Goal: Task Accomplishment & Management: Use online tool/utility

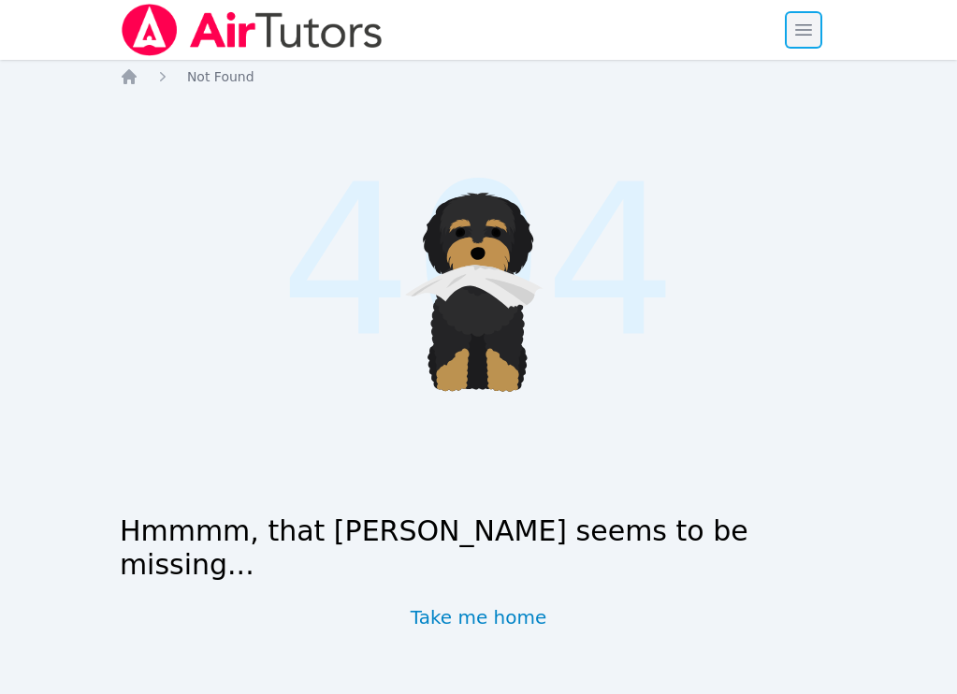
click at [805, 28] on span "button" at bounding box center [803, 29] width 41 height 41
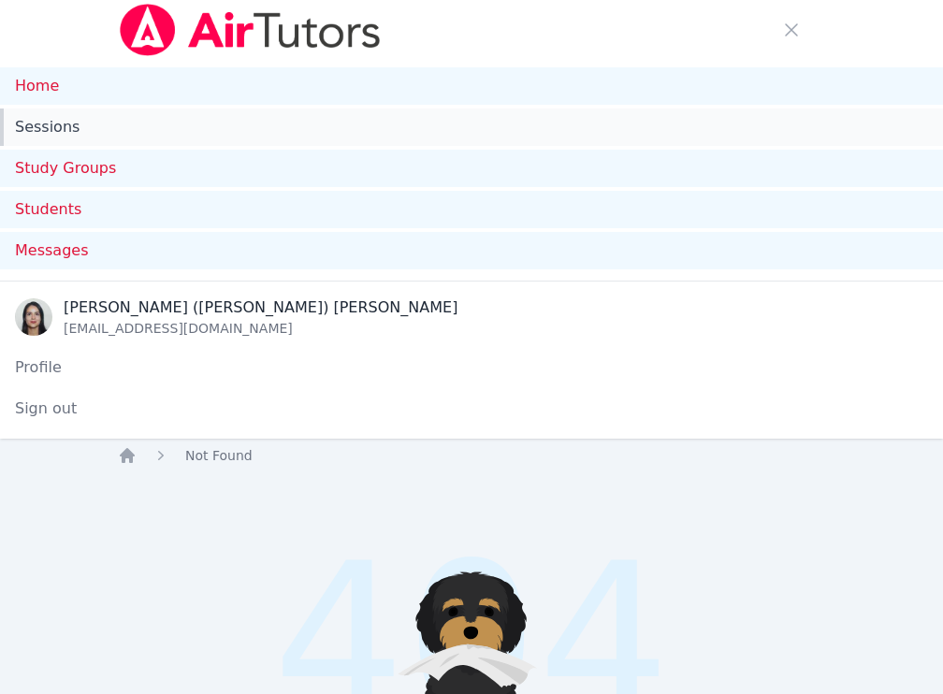
click at [41, 119] on link "Sessions" at bounding box center [471, 127] width 943 height 37
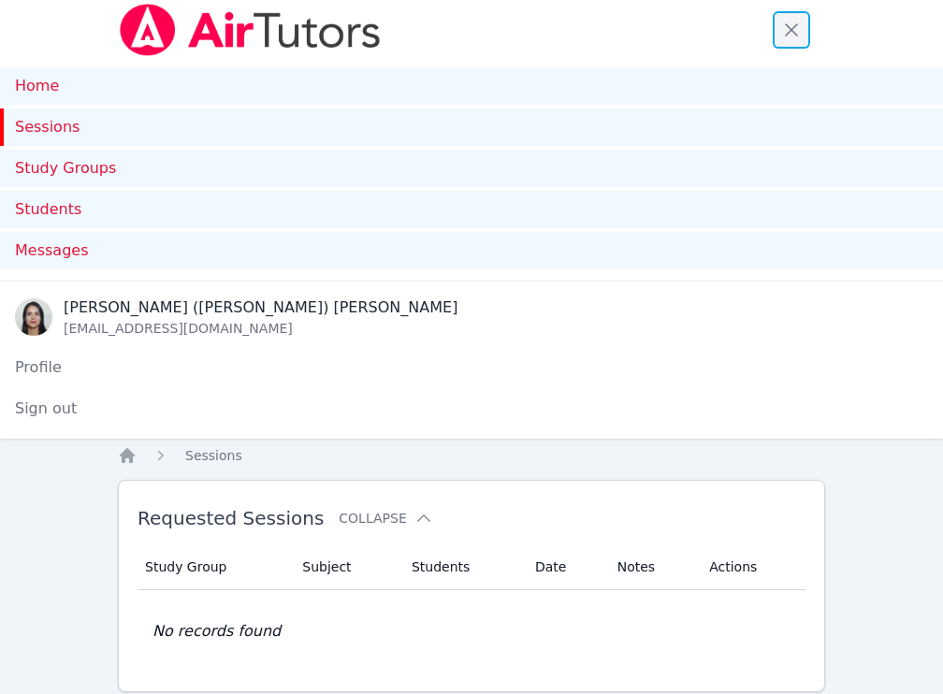
click at [780, 30] on span "button" at bounding box center [791, 29] width 41 height 41
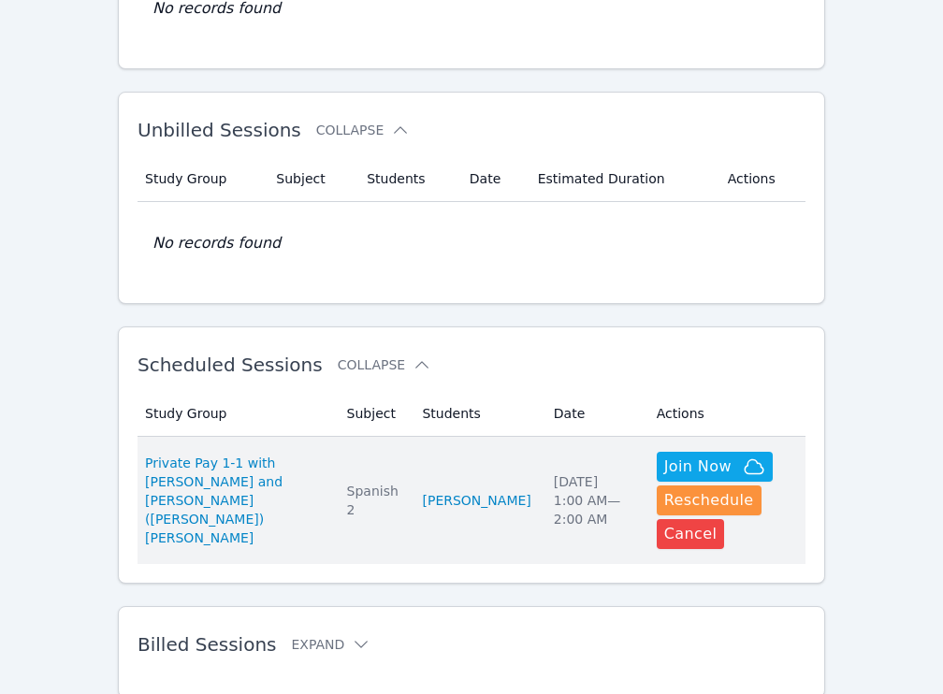
scroll to position [308, 0]
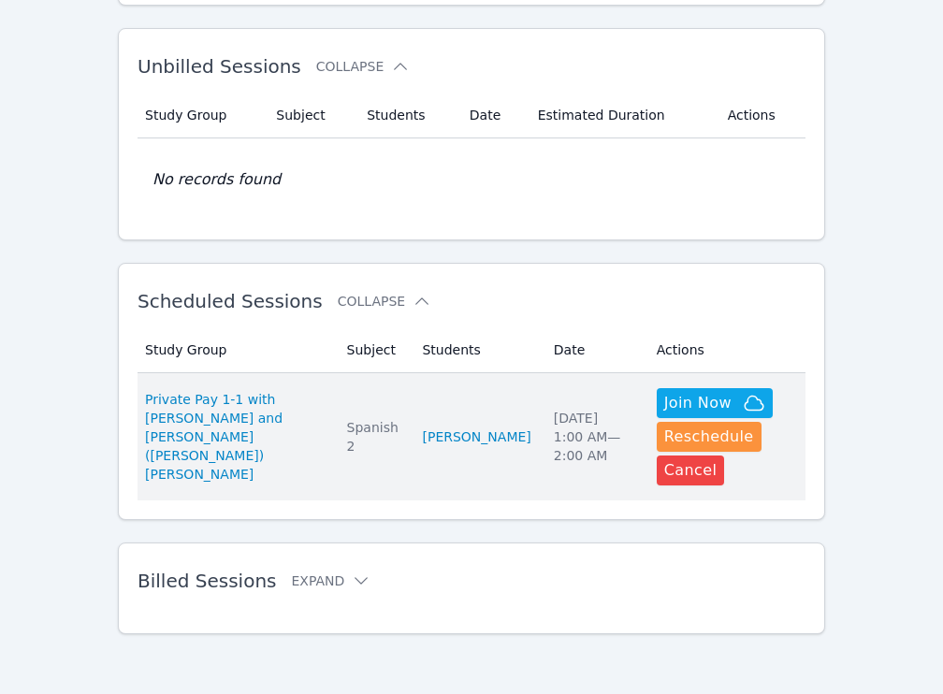
click at [346, 392] on td "Subject Spanish 2" at bounding box center [374, 436] width 76 height 127
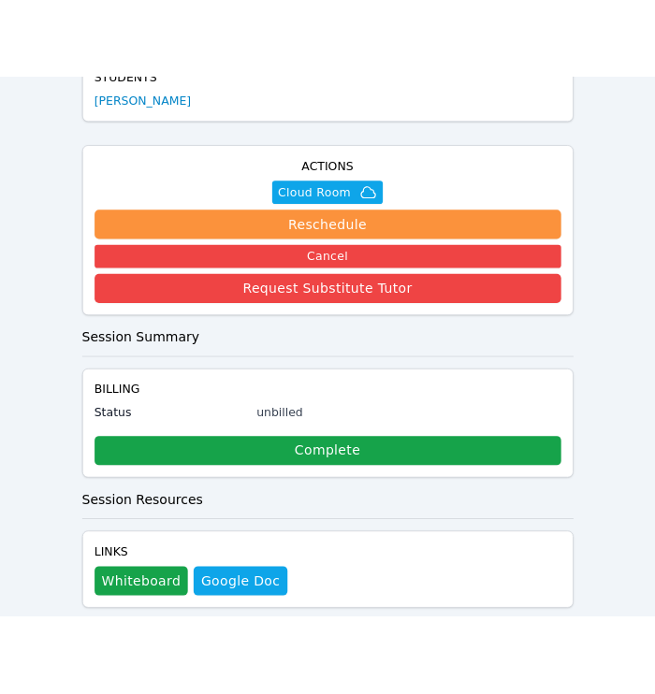
scroll to position [448, 0]
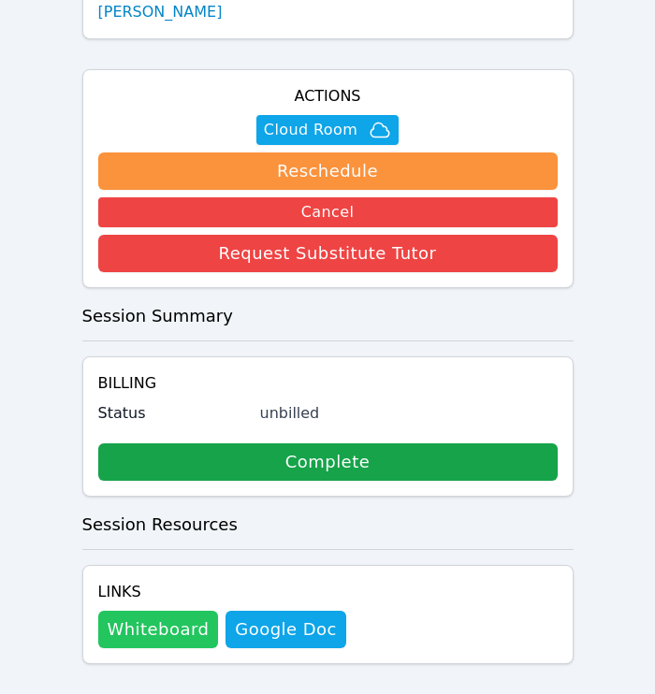
click at [191, 611] on button "Whiteboard" at bounding box center [158, 629] width 121 height 37
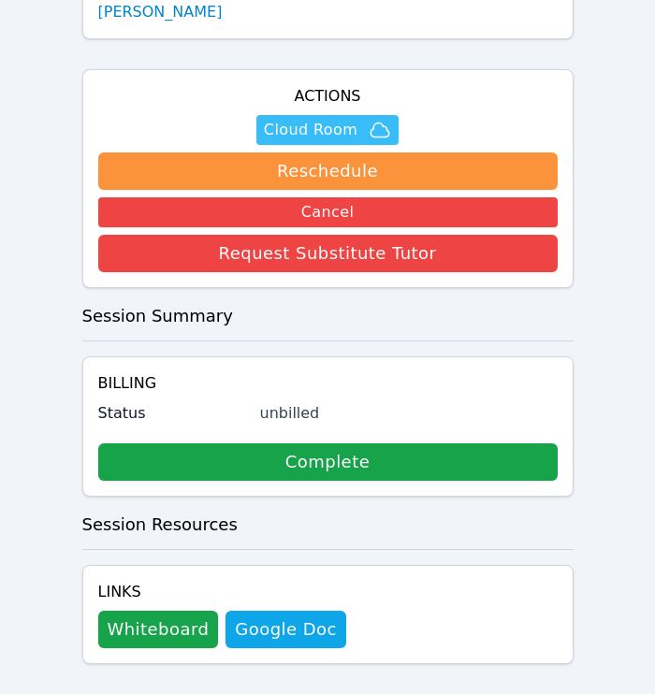
click at [319, 119] on span "Cloud Room" at bounding box center [311, 130] width 94 height 22
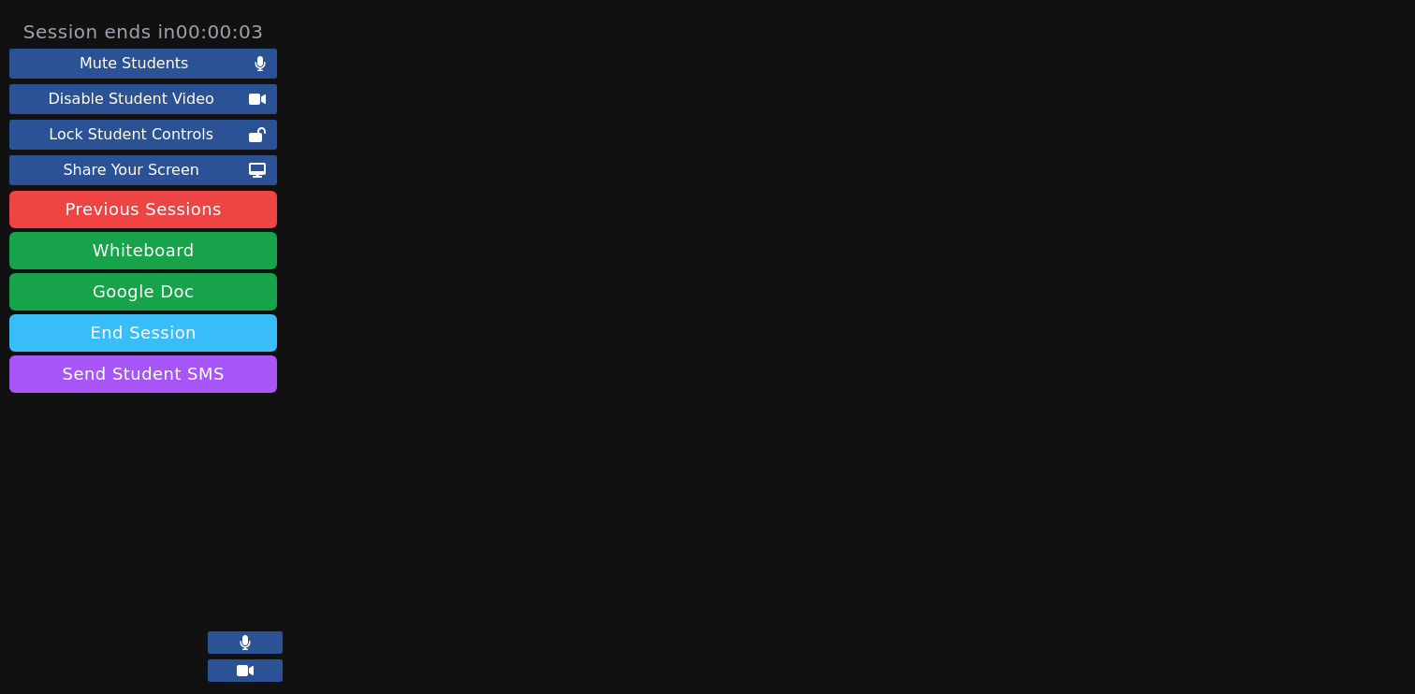
click at [155, 330] on button "End Session" at bounding box center [143, 332] width 268 height 37
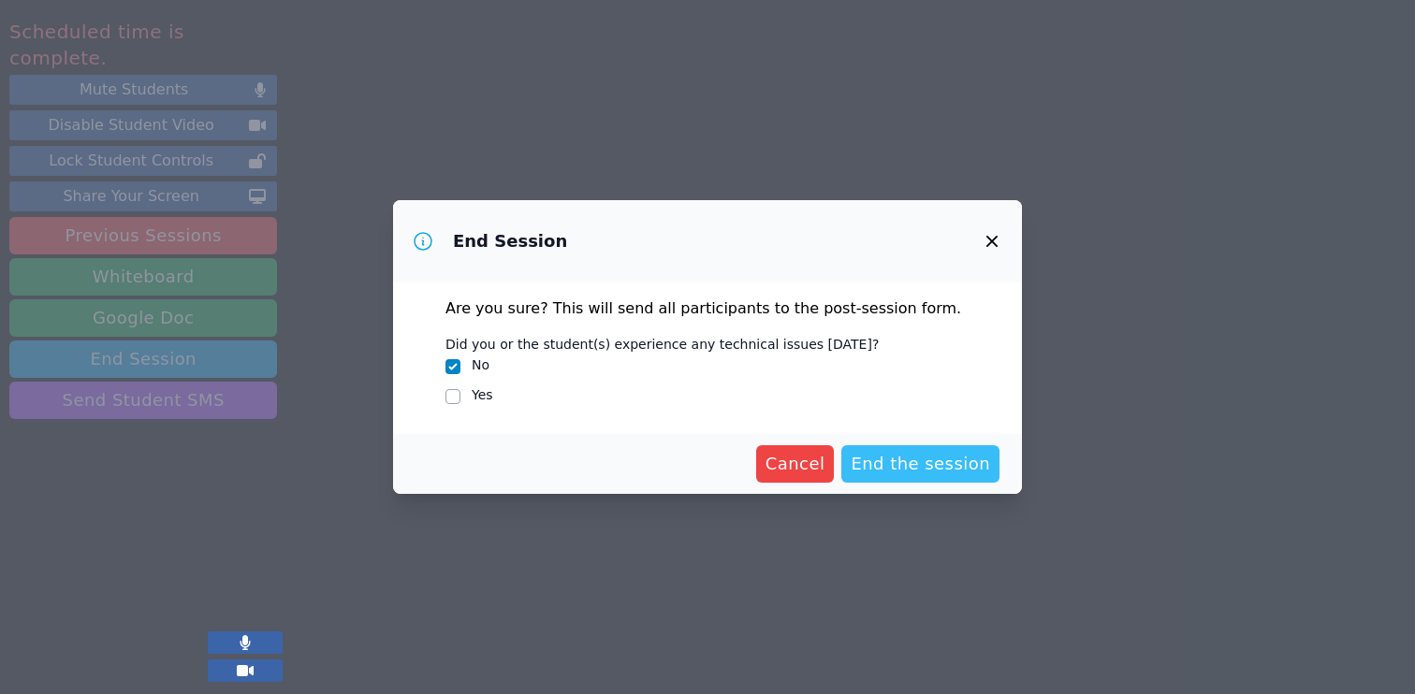
click at [668, 474] on span "End the session" at bounding box center [919, 464] width 139 height 26
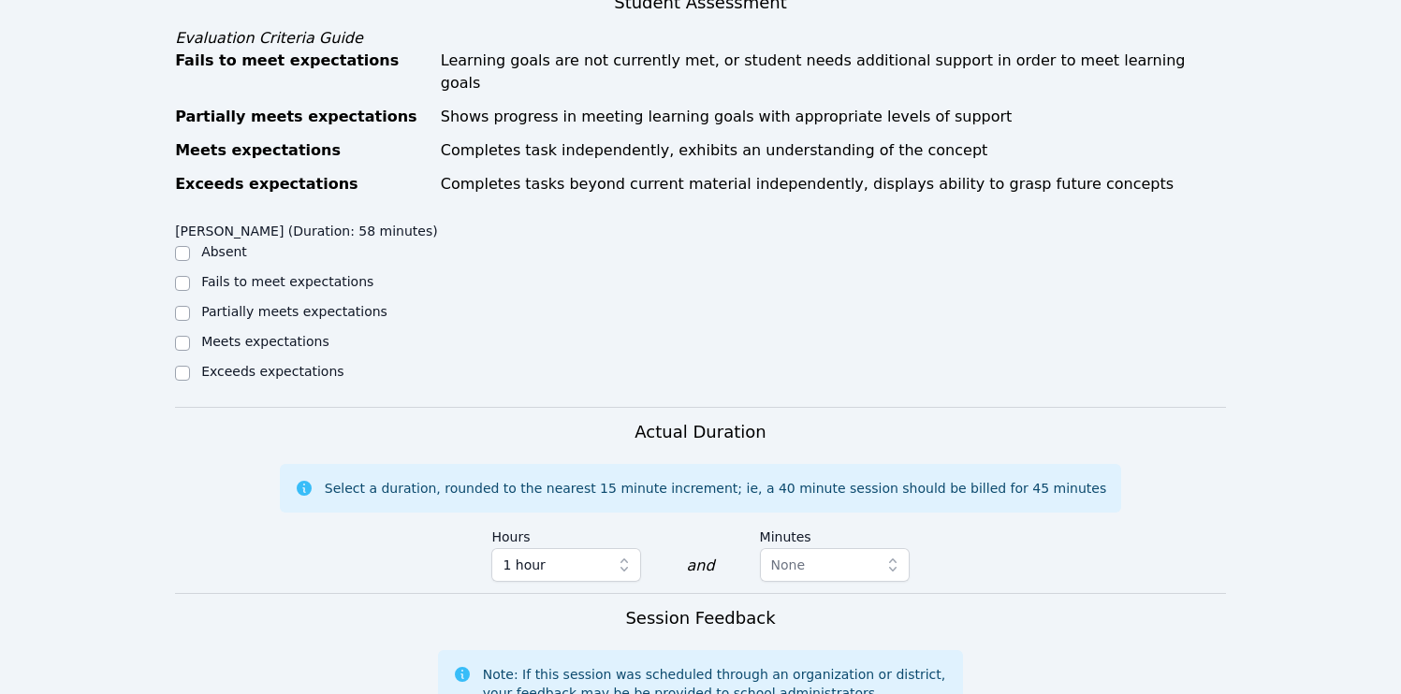
scroll to position [389, 0]
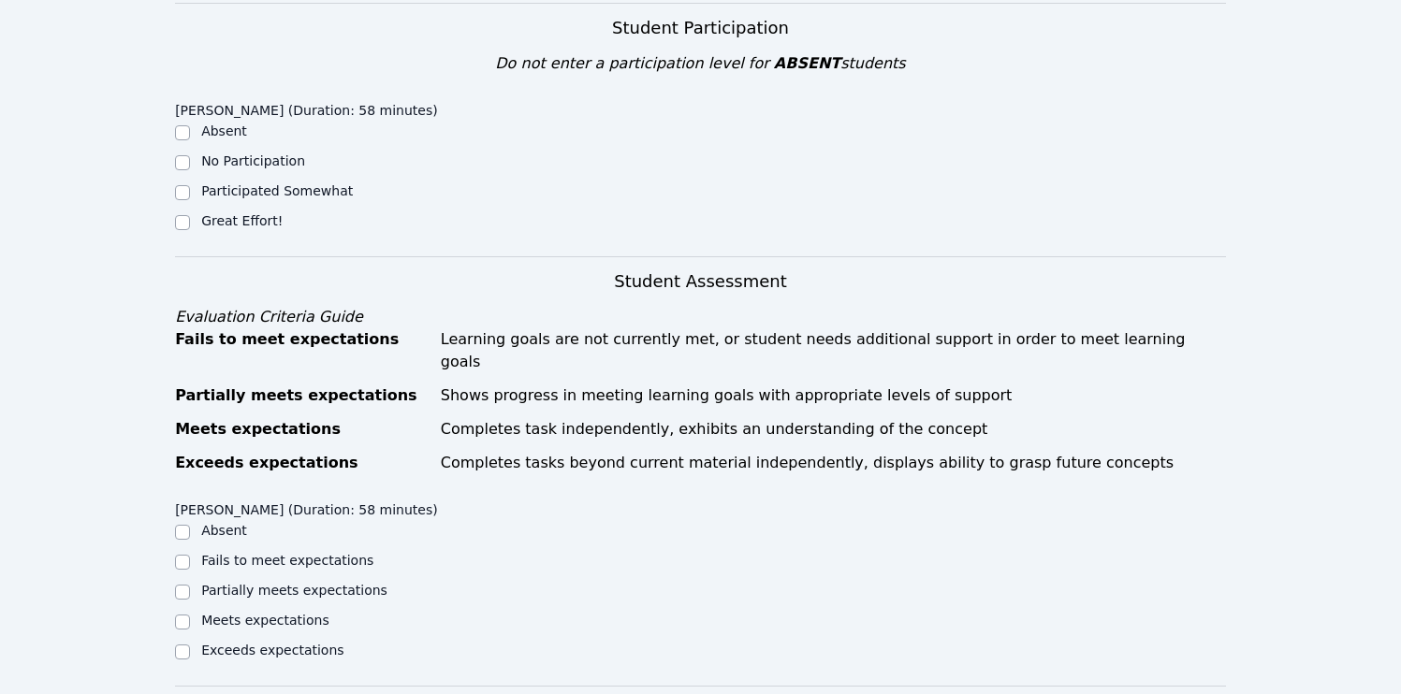
click at [247, 213] on label "Great Effort!" at bounding box center [241, 220] width 81 height 15
click at [190, 215] on input "Great Effort!" at bounding box center [182, 222] width 15 height 15
checkbox input "true"
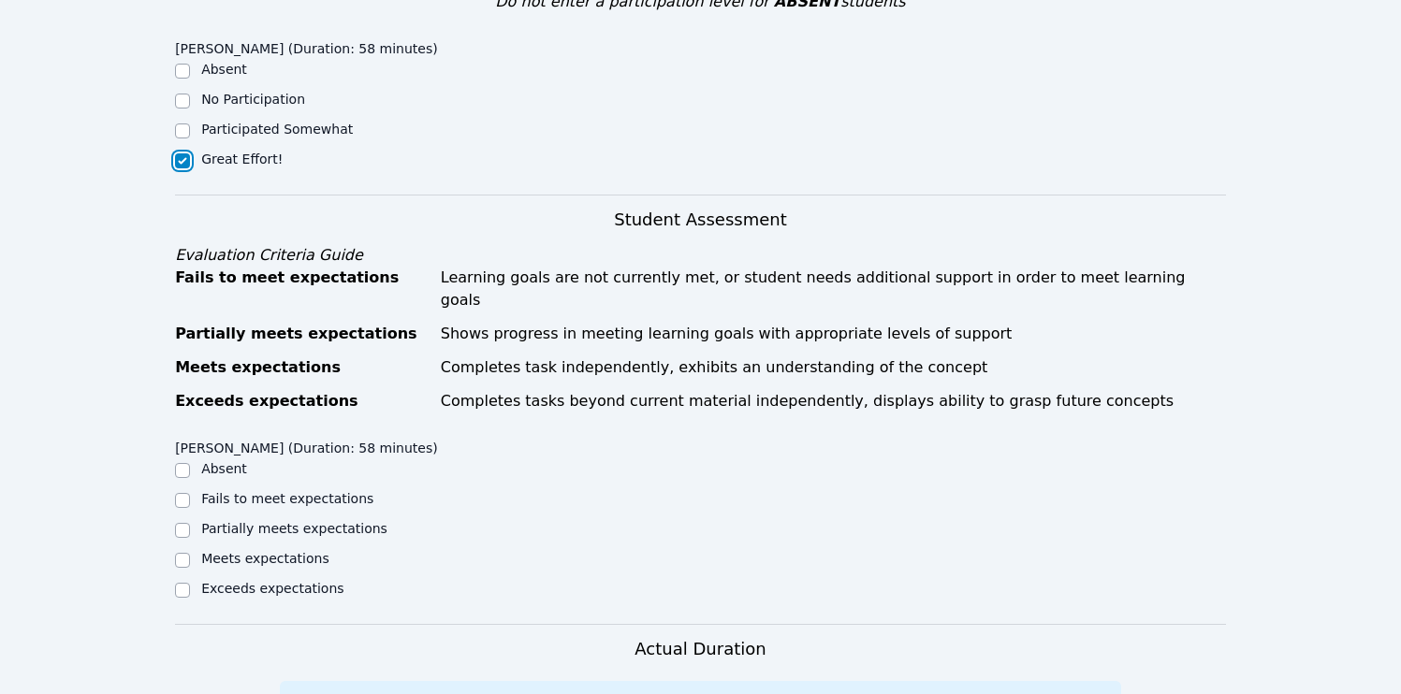
scroll to position [705, 0]
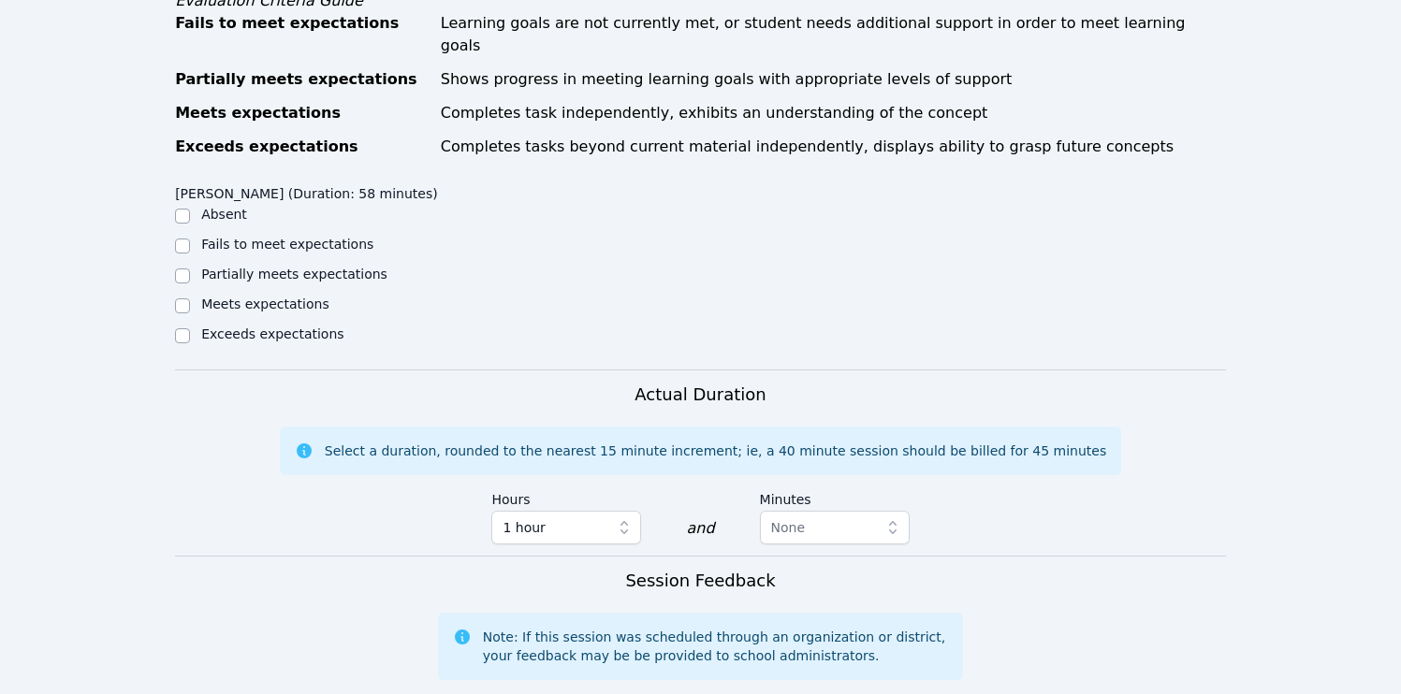
click at [298, 297] on label "Meets expectations" at bounding box center [265, 304] width 128 height 15
click at [190, 298] on input "Meets expectations" at bounding box center [182, 305] width 15 height 15
checkbox input "true"
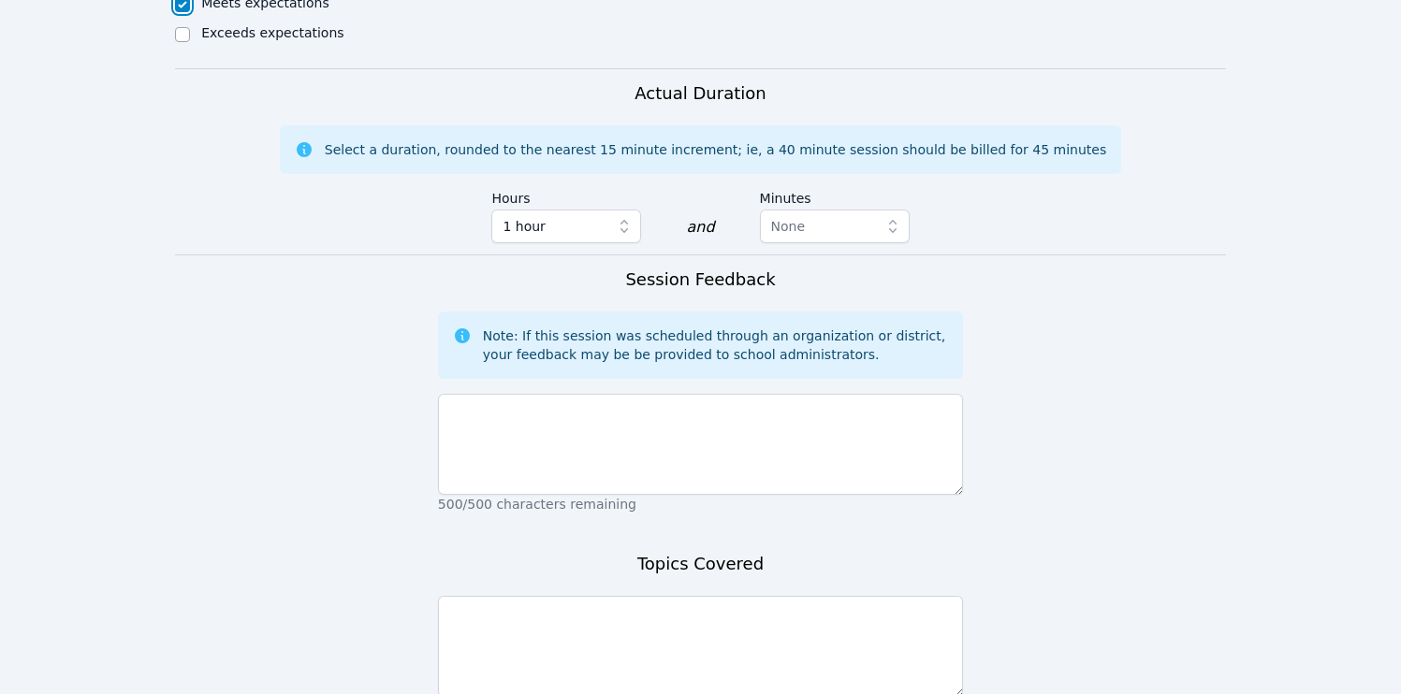
scroll to position [1047, 0]
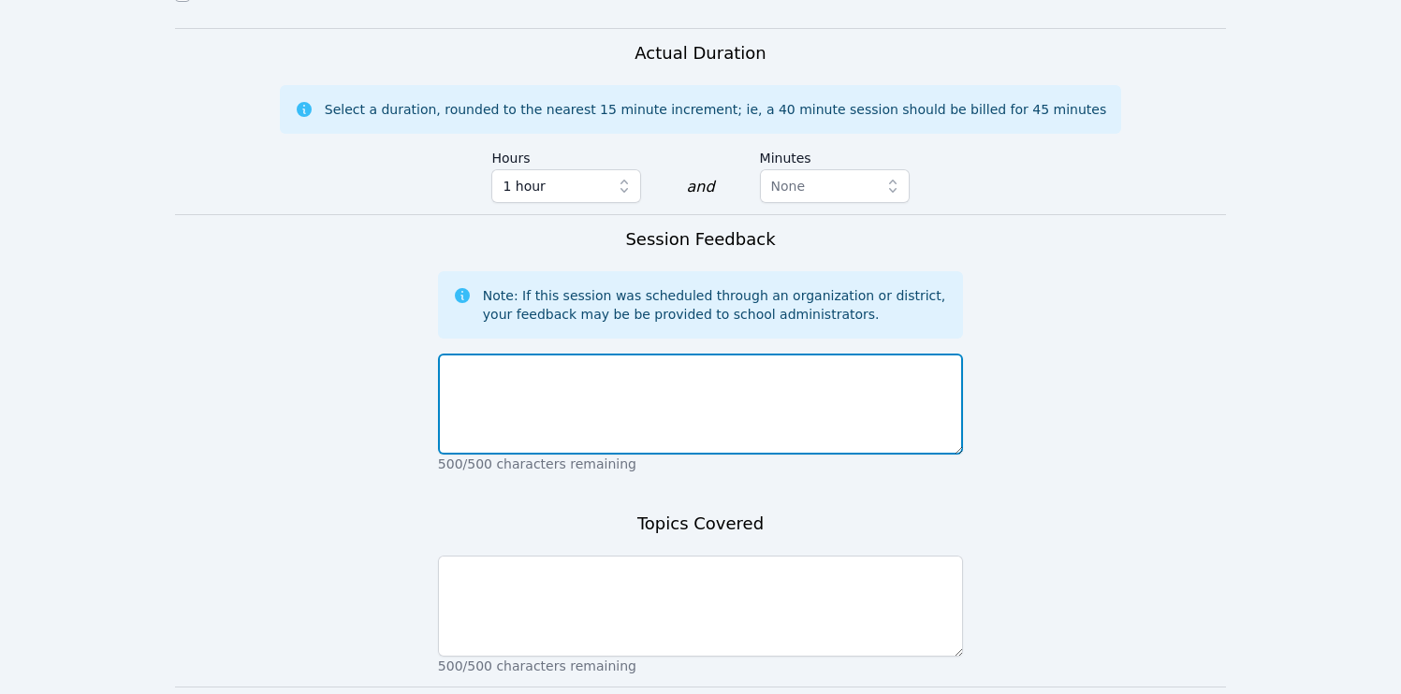
click at [646, 378] on textarea at bounding box center [700, 404] width 525 height 101
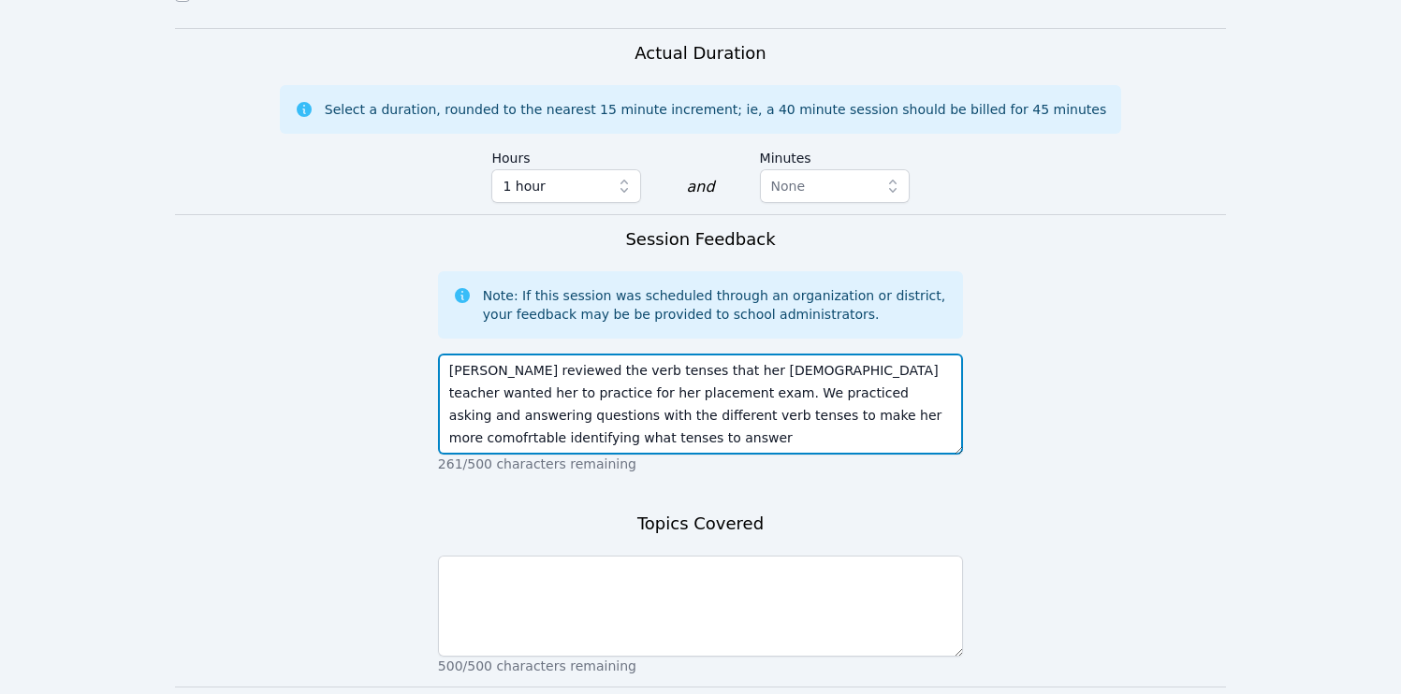
click at [668, 371] on textarea "Eden reviewed the verb tenses that her Spanish teacher wanted her to practice f…" at bounding box center [700, 404] width 525 height 101
drag, startPoint x: 834, startPoint y: 372, endPoint x: 850, endPoint y: 394, distance: 27.3
click at [668, 394] on textarea "Eden reviewed the verb tenses that her Spanish teacher wanted her to practice f…" at bounding box center [700, 404] width 525 height 101
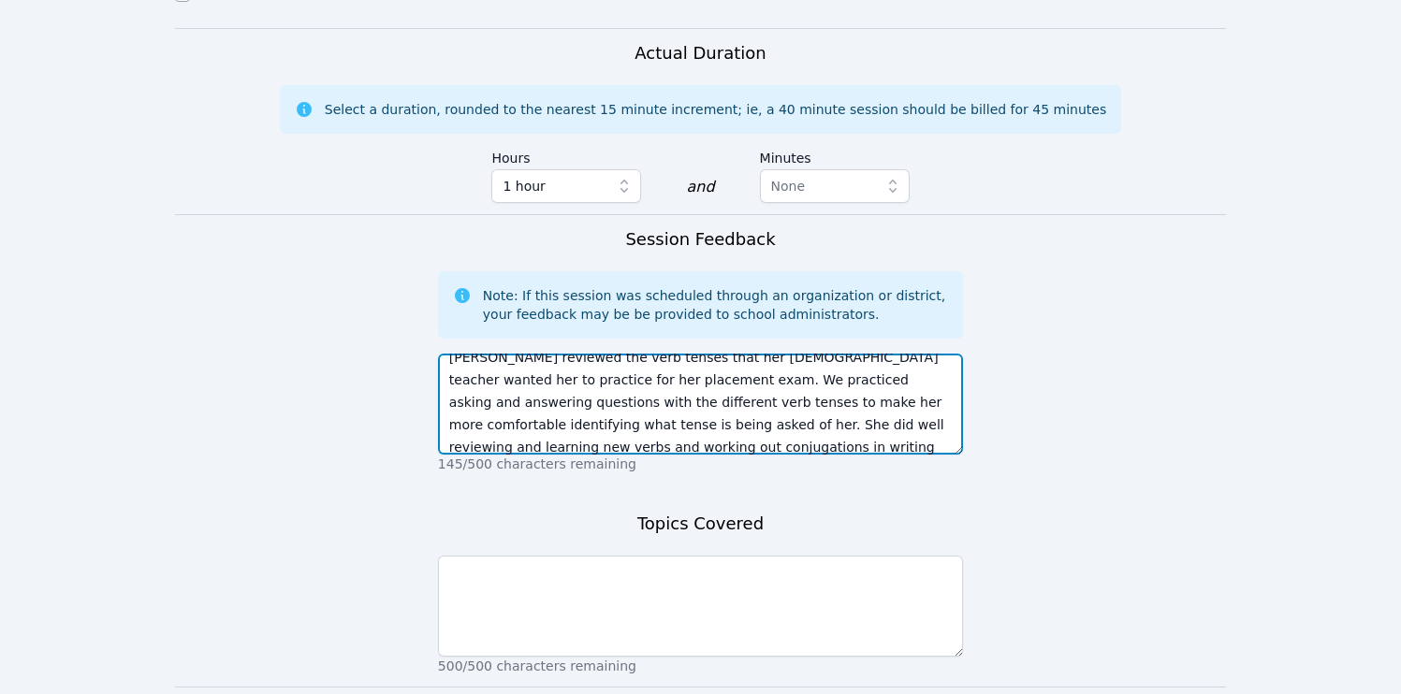
click at [668, 368] on textarea "Eden reviewed the verb tenses that her Spanish teacher wanted her to practice f…" at bounding box center [700, 404] width 525 height 101
type textarea "Eden reviewed the verb tenses that her Spanish teacher wanted her to practice f…"
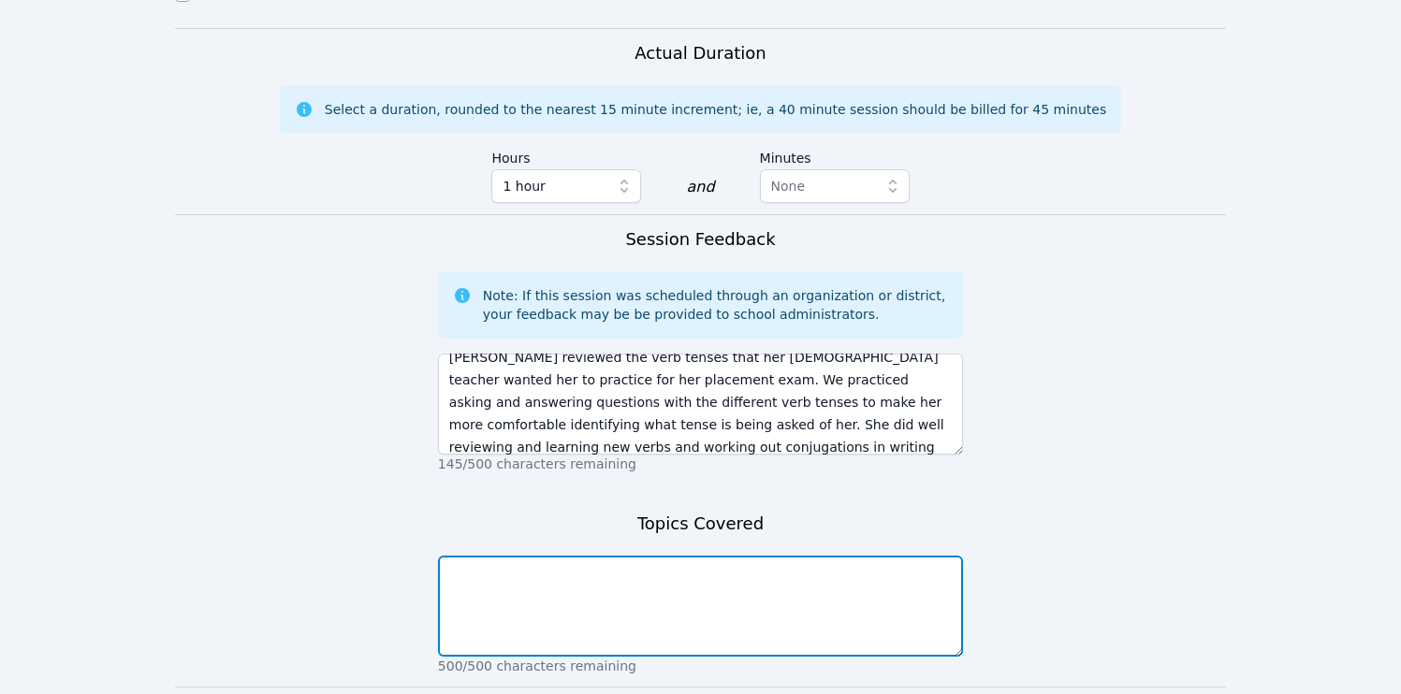
click at [668, 577] on textarea at bounding box center [700, 606] width 525 height 101
paste textarea "Eden reviewed the verb tenses that her Spanish teacher wanted her to practice f…"
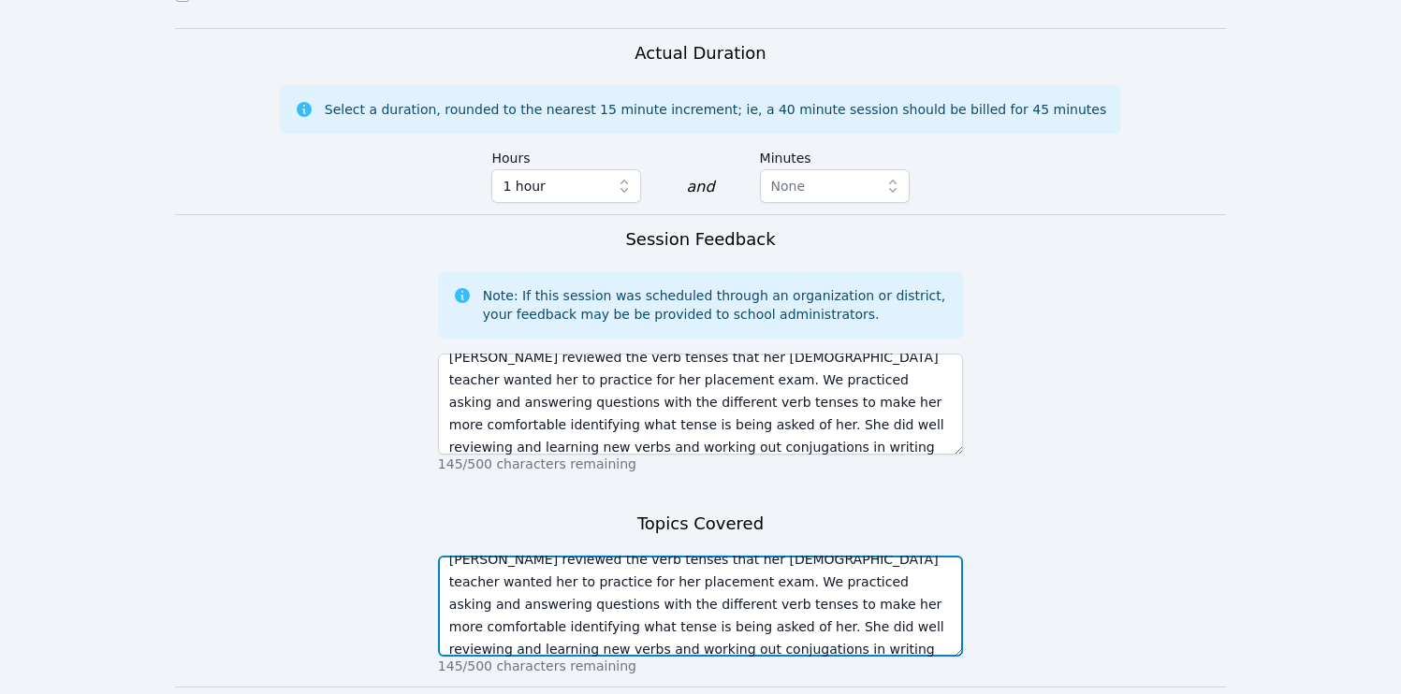
type textarea "Eden reviewed the verb tenses that her Spanish teacher wanted her to practice f…"
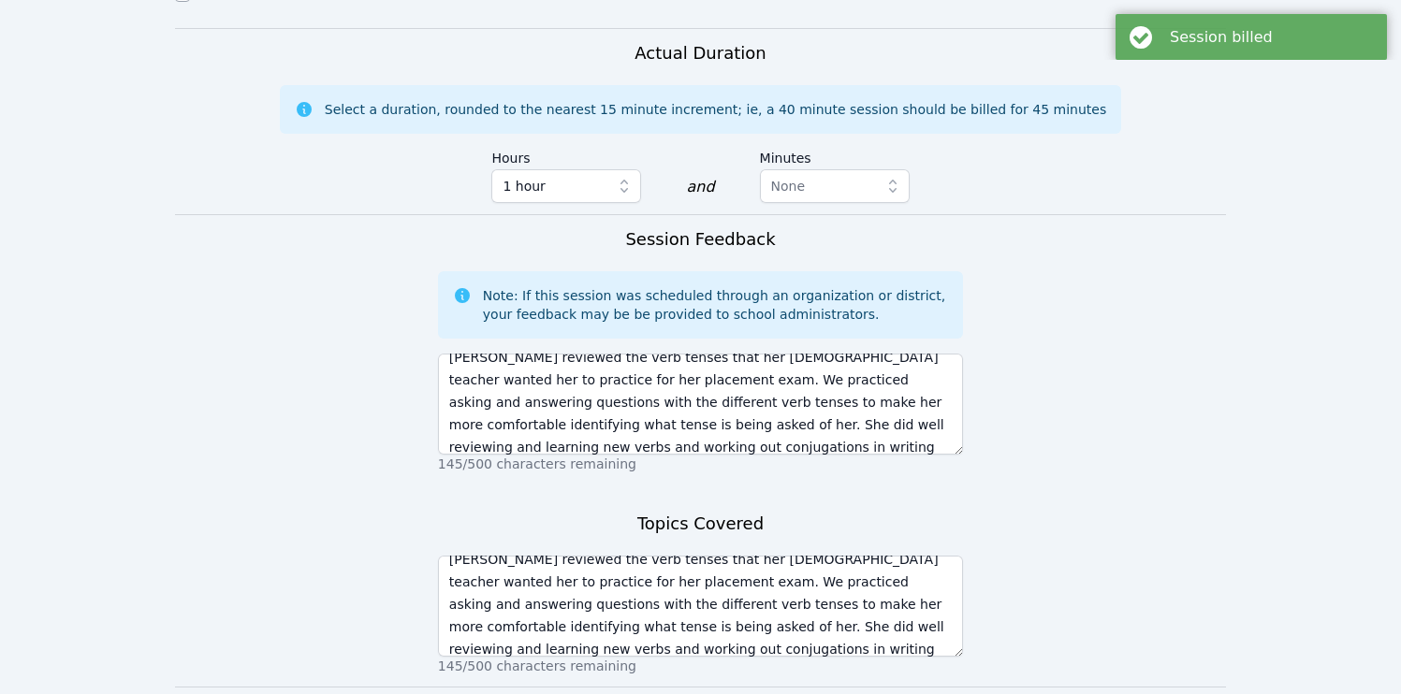
scroll to position [0, 0]
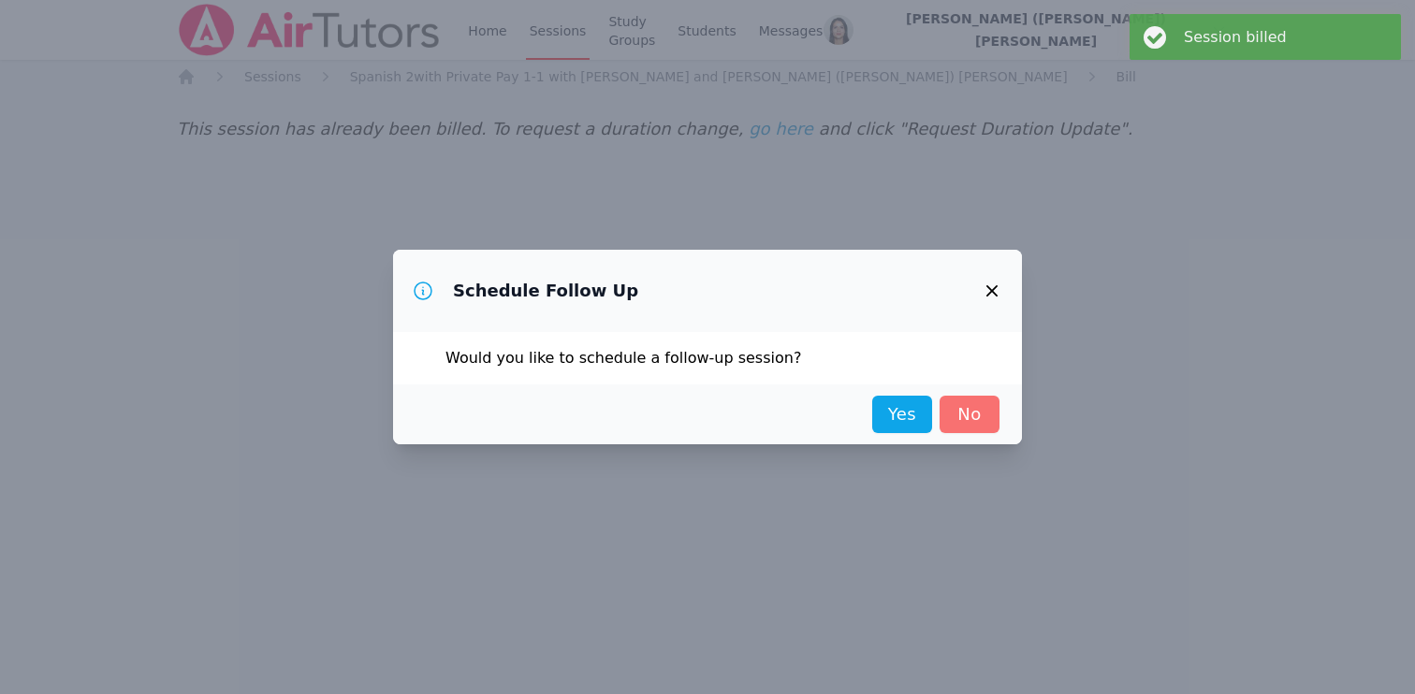
click at [668, 412] on link "No" at bounding box center [969, 414] width 60 height 37
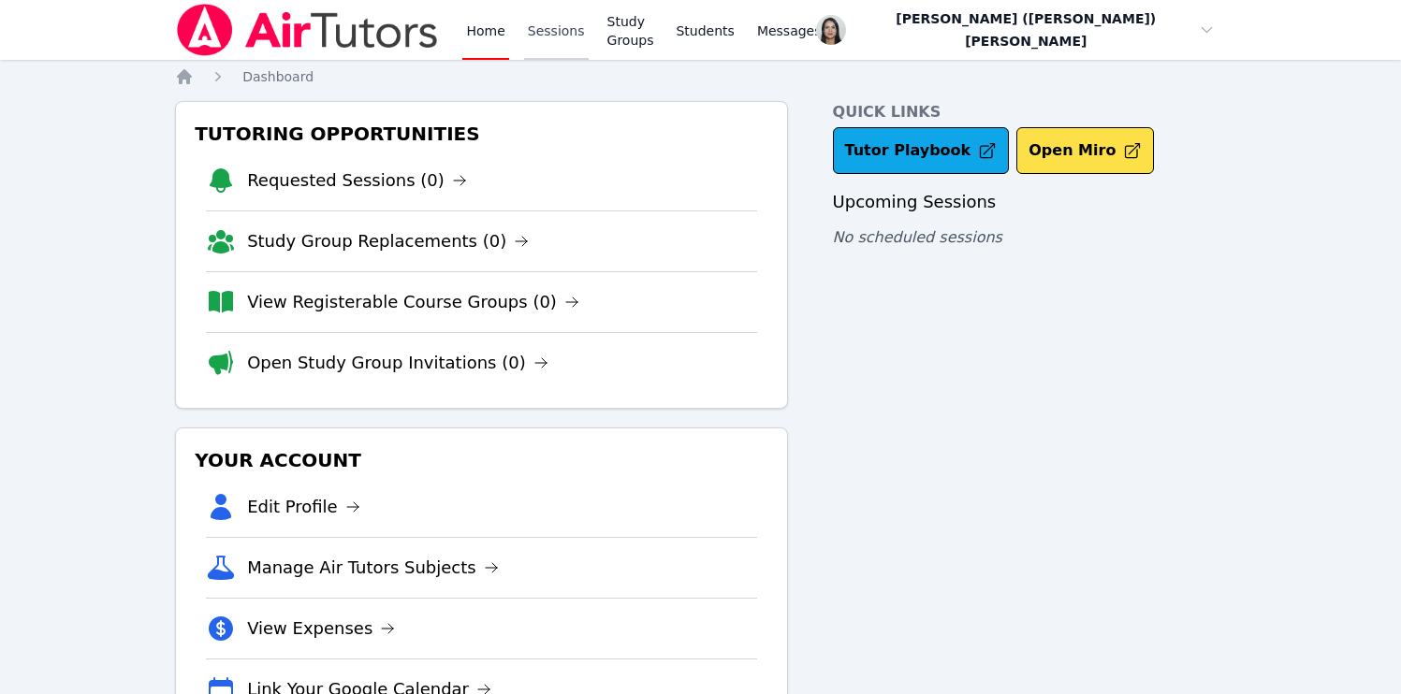
click at [575, 29] on link "Sessions" at bounding box center [556, 30] width 65 height 60
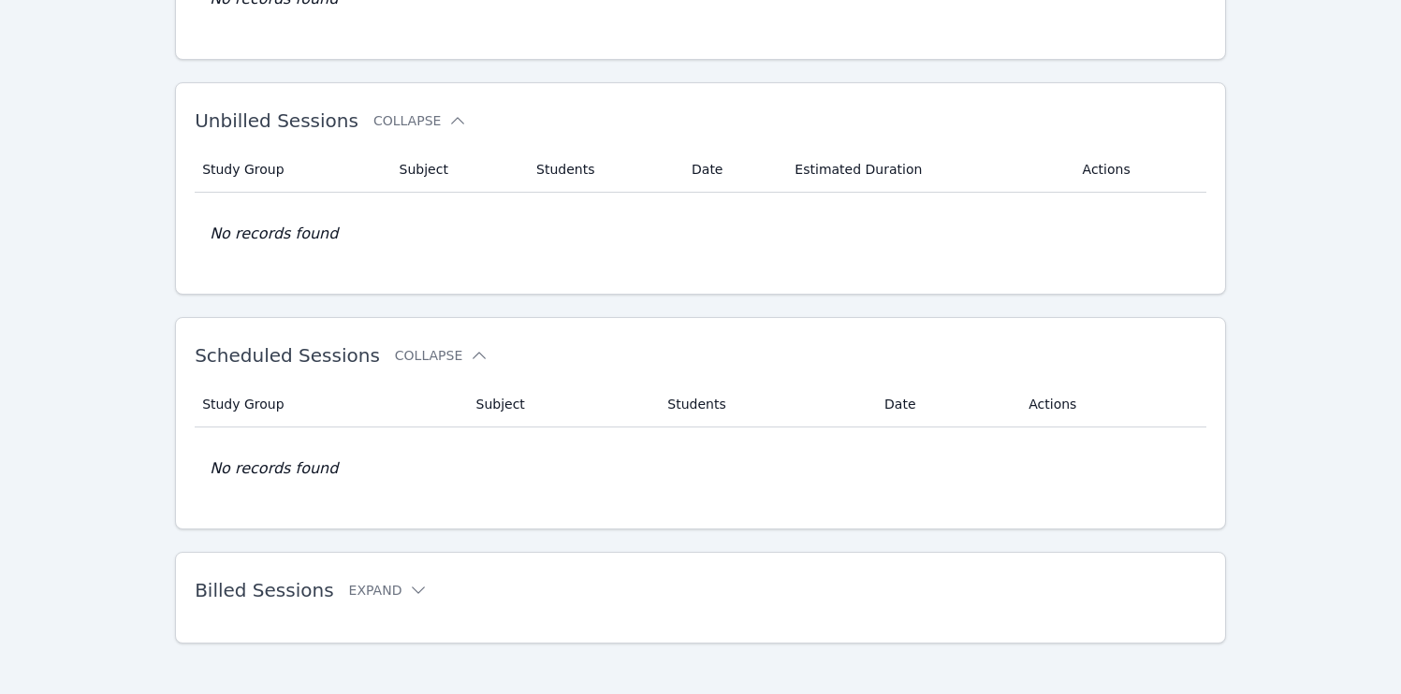
scroll to position [263, 0]
